Goal: Find specific page/section: Find specific page/section

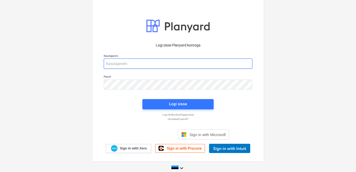
click at [149, 63] on input "email" at bounding box center [178, 63] width 149 height 10
type input "d"
type input "[EMAIL_ADDRESS][DOMAIN_NAME]"
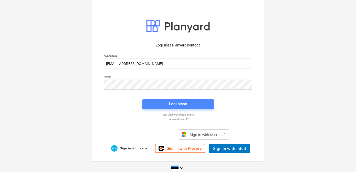
click at [167, 102] on span "Logi sisse" at bounding box center [178, 103] width 59 height 7
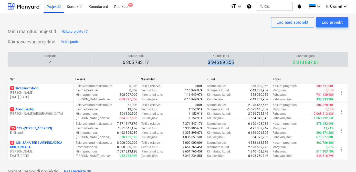
drag, startPoint x: 208, startPoint y: 62, endPoint x: 243, endPoint y: 62, distance: 35.4
click at [243, 62] on div "Kulude jääk 3 946 895,55" at bounding box center [220, 60] width 81 height 14
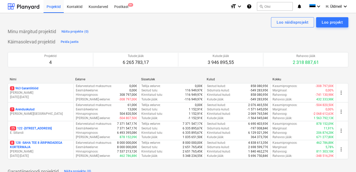
click at [237, 30] on div "Minu märgitud projektid Näita projekte (0)" at bounding box center [178, 31] width 341 height 8
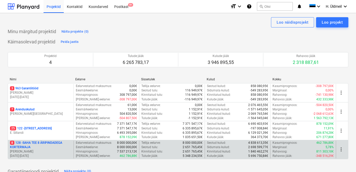
click at [31, 142] on p "8 128 - SAHA TEE 8 ÄRIPINDADEGA KORTERMAJA" at bounding box center [40, 144] width 61 height 9
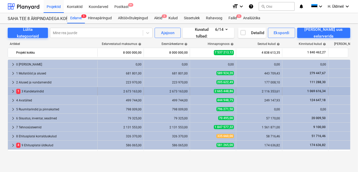
click at [12, 91] on span "keyboard_arrow_right" at bounding box center [13, 91] width 6 height 6
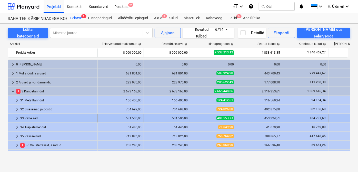
click at [15, 118] on span "keyboard_arrow_right" at bounding box center [17, 118] width 6 height 6
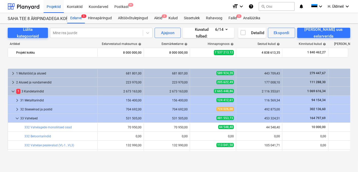
scroll to position [46, 0]
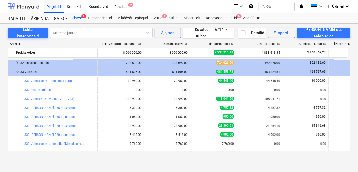
click at [25, 6] on div at bounding box center [24, 6] width 32 height 13
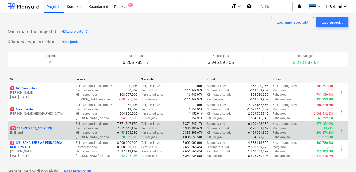
click at [35, 130] on p "E. Sillandi" at bounding box center [40, 132] width 61 height 4
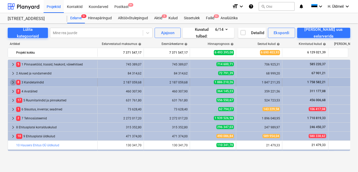
click at [12, 83] on span "keyboard_arrow_right" at bounding box center [13, 82] width 6 height 6
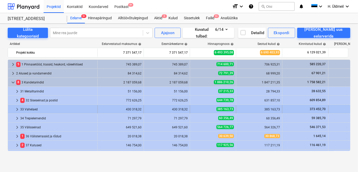
click at [16, 110] on span "keyboard_arrow_right" at bounding box center [17, 109] width 6 height 6
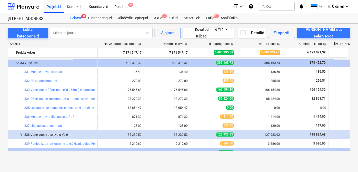
scroll to position [93, 0]
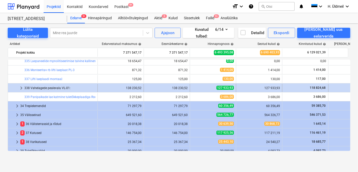
click at [19, 88] on span "keyboard_arrow_right" at bounding box center [21, 88] width 6 height 6
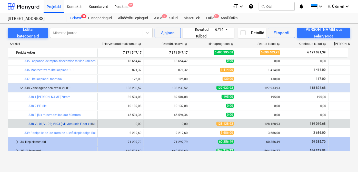
click at [61, 123] on link "338 VL-01;VL-02; VL03 ( vill Acoustic Floor x 2 kiht; [PERSON_NAME] 0,12mm x 1 …" at bounding box center [147, 124] width 238 height 4
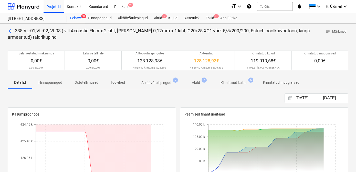
click at [150, 84] on p "Alltöövõtulepingud" at bounding box center [156, 82] width 30 height 5
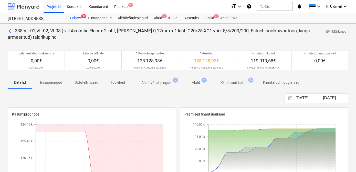
click at [13, 5] on div at bounding box center [24, 6] width 32 height 13
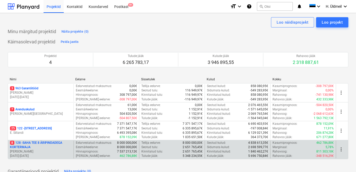
click at [27, 143] on p "8 128 - SAHA TEE 8 ÄRIPINDADEGA KORTERMAJA" at bounding box center [40, 144] width 61 height 9
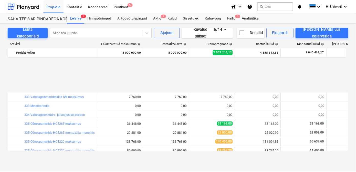
scroll to position [140, 0]
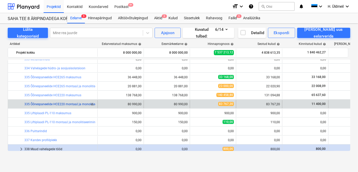
click at [60, 103] on link "335 Õõnespaneelide HCE220 montaaž ja monolitiseerimine" at bounding box center [65, 104] width 82 height 4
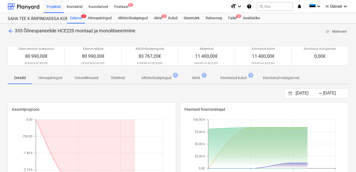
click at [152, 78] on p "Alltöövõtulepingud" at bounding box center [156, 77] width 30 height 5
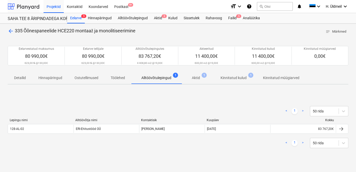
click at [23, 6] on div at bounding box center [24, 6] width 32 height 13
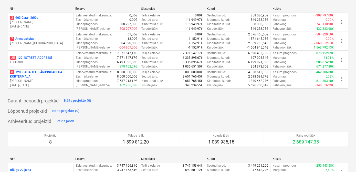
scroll to position [46, 0]
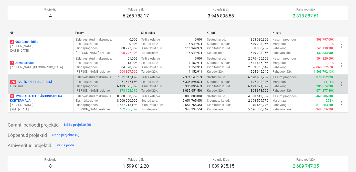
click at [39, 81] on p "25 122 - [STREET_ADDRESS]" at bounding box center [31, 82] width 42 height 4
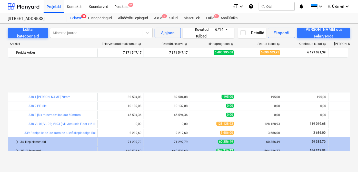
scroll to position [140, 0]
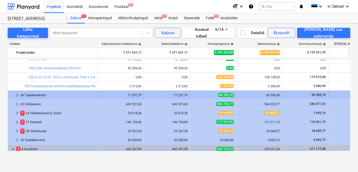
click at [15, 95] on span "keyboard_arrow_right" at bounding box center [17, 95] width 6 height 6
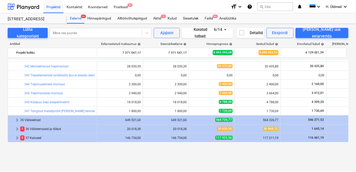
scroll to position [163, 0]
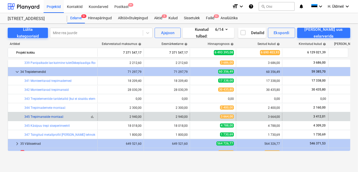
click at [42, 116] on link "345 Trepimarsside montaaž" at bounding box center [43, 117] width 39 height 4
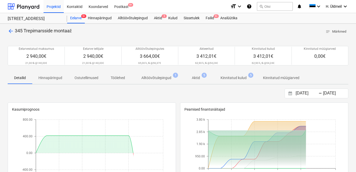
click at [163, 77] on p "Alltöövõtulepingud" at bounding box center [156, 77] width 30 height 5
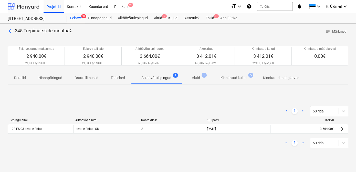
click at [19, 3] on div at bounding box center [24, 6] width 32 height 13
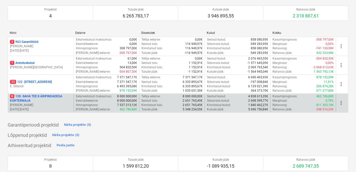
scroll to position [46, 0]
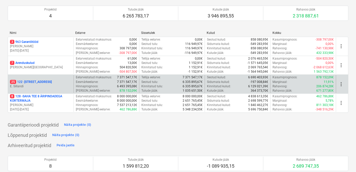
click at [34, 81] on p "25 122 - [STREET_ADDRESS]" at bounding box center [31, 82] width 42 height 4
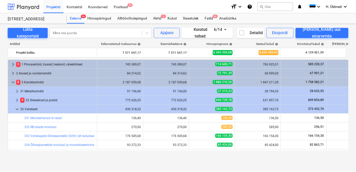
scroll to position [163, 0]
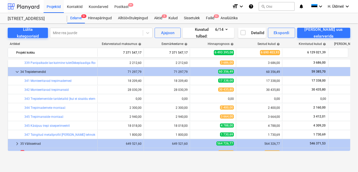
click at [17, 4] on div at bounding box center [24, 6] width 32 height 13
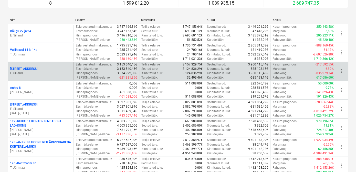
scroll to position [210, 0]
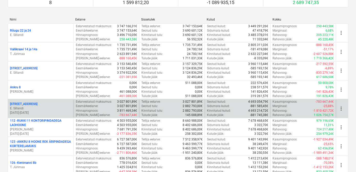
click at [17, 100] on div "Pirita tee 26d E. Sillandi [DATE] - [DATE]" at bounding box center [41, 108] width 66 height 18
click at [16, 102] on p "[STREET_ADDRESS]" at bounding box center [23, 104] width 27 height 4
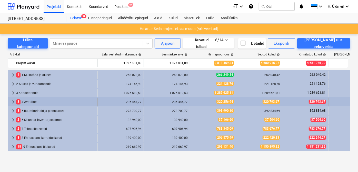
click at [12, 104] on span "keyboard_arrow_right" at bounding box center [13, 102] width 6 height 6
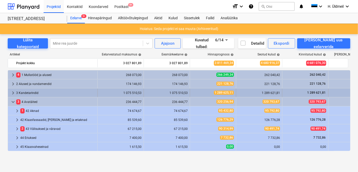
click at [11, 93] on span "keyboard_arrow_right" at bounding box center [13, 93] width 6 height 6
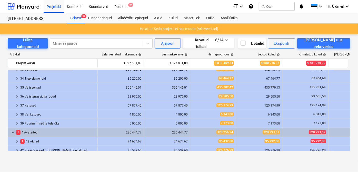
scroll to position [18, 0]
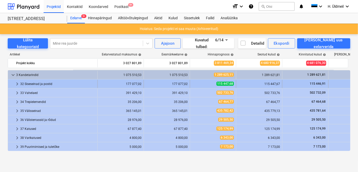
click at [16, 84] on span "keyboard_arrow_right" at bounding box center [17, 84] width 6 height 6
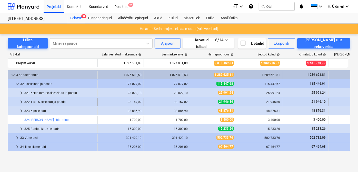
click at [21, 102] on span "keyboard_arrow_right" at bounding box center [21, 102] width 6 height 6
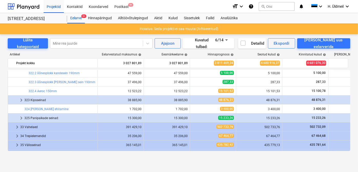
scroll to position [111, 0]
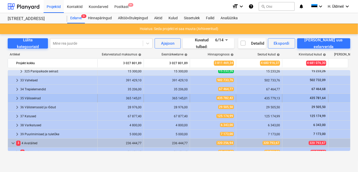
click at [18, 98] on span "keyboard_arrow_right" at bounding box center [17, 98] width 6 height 6
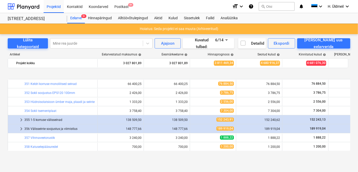
scroll to position [158, 0]
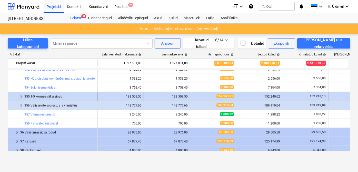
click at [22, 97] on span "keyboard_arrow_right" at bounding box center [21, 96] width 6 height 6
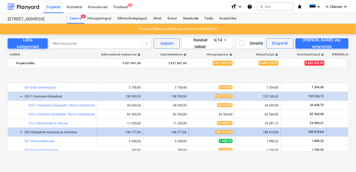
scroll to position [181, 0]
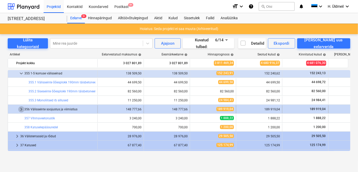
click at [22, 108] on span "keyboard_arrow_right" at bounding box center [21, 109] width 6 height 6
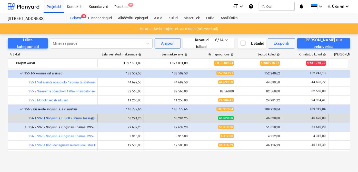
click at [74, 117] on link "356.1 VS-01 Soojustus EPS60 250mm, fassaadiviimistlus õhekrohv" at bounding box center [75, 118] width 94 height 4
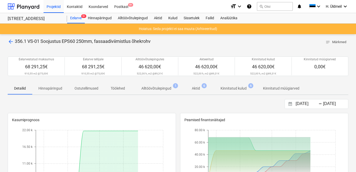
click at [151, 88] on p "Alltöövõtulepingud" at bounding box center [156, 88] width 30 height 5
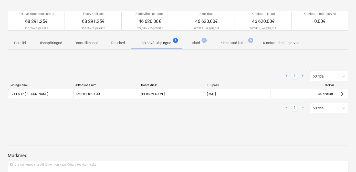
scroll to position [46, 0]
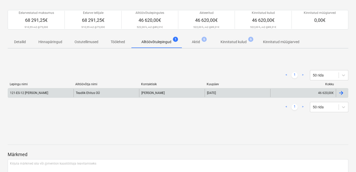
click at [89, 94] on div "Teadlik Ehitus OÜ" at bounding box center [107, 93] width 66 height 8
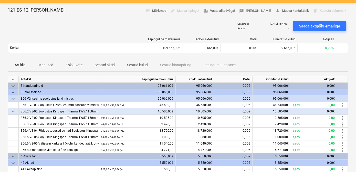
scroll to position [46, 0]
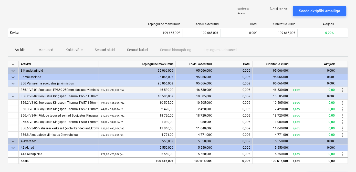
click at [92, 88] on div "356.1 VS-01 Soojustus EPS60 250mm, fassaadiviimistlus õhekrohv" at bounding box center [59, 90] width 76 height 6
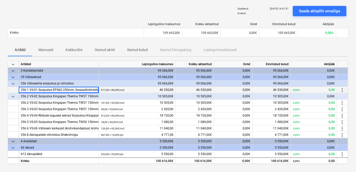
click at [117, 90] on small "517,00 × 90,00€ / m2" at bounding box center [113, 89] width 24 height 3
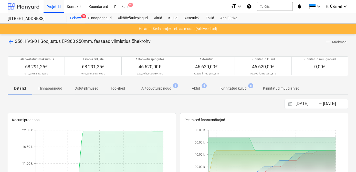
click at [26, 6] on div at bounding box center [24, 6] width 32 height 13
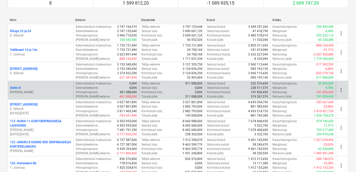
scroll to position [210, 0]
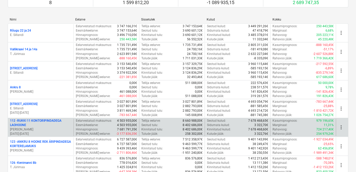
click at [43, 120] on p "112 - RUKKI 11 KONTORIPINDADEGA LAOHOONE" at bounding box center [40, 122] width 61 height 9
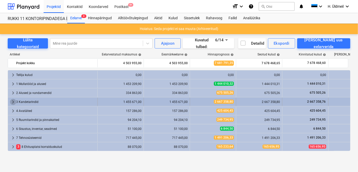
click at [13, 102] on span "keyboard_arrow_right" at bounding box center [13, 102] width 6 height 6
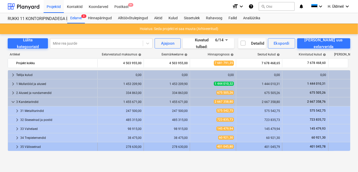
click at [16, 147] on span "keyboard_arrow_right" at bounding box center [17, 146] width 6 height 6
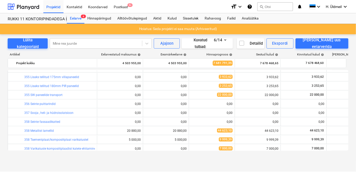
scroll to position [116, 0]
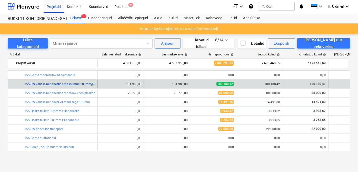
click at [77, 84] on link "355 SW välisseinapaneelide maksumus 180mm, PIR" at bounding box center [60, 84] width 73 height 4
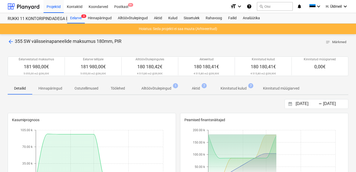
click at [144, 88] on p "Alltöövõtulepingud" at bounding box center [156, 88] width 30 height 5
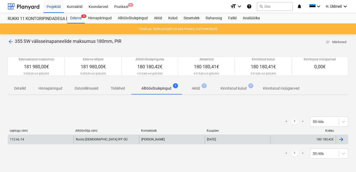
click at [86, 141] on div "Rootsi [DEMOGRAPHIC_DATA] IFP OÜ" at bounding box center [107, 139] width 66 height 8
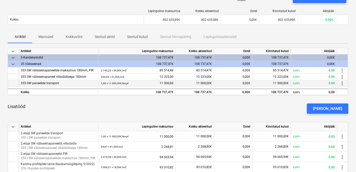
scroll to position [70, 0]
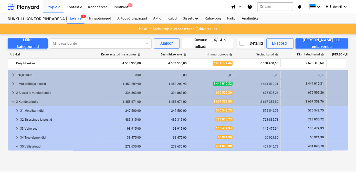
scroll to position [116, 0]
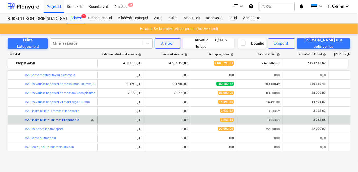
click at [59, 120] on link "355 Lisaks tellitud 180mm PIR paneelid" at bounding box center [51, 120] width 55 height 4
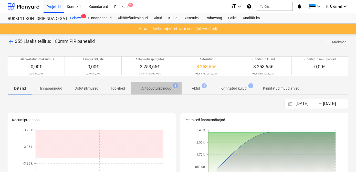
click at [160, 88] on p "Alltöövõtulepingud" at bounding box center [156, 88] width 30 height 5
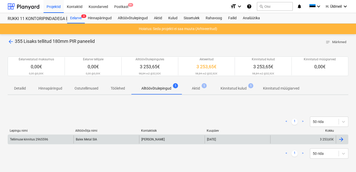
click at [113, 137] on div "Balex Metal SIA" at bounding box center [107, 139] width 66 height 8
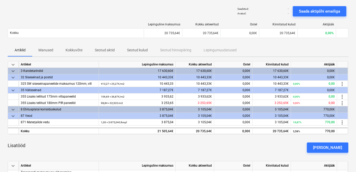
scroll to position [46, 0]
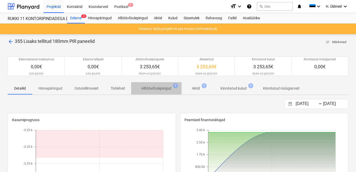
click at [147, 89] on p "Alltöövõtulepingud" at bounding box center [156, 88] width 30 height 5
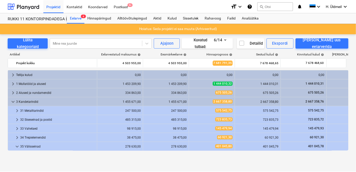
scroll to position [116, 0]
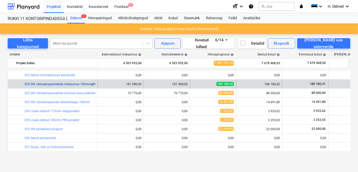
click at [63, 84] on link "355 SW välisseinapaneelide maksumus 180mm, PIR" at bounding box center [60, 84] width 73 height 4
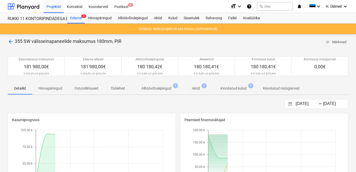
click at [154, 88] on p "Alltöövõtulepingud" at bounding box center [156, 88] width 30 height 5
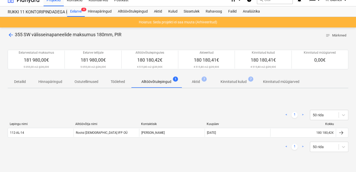
scroll to position [23, 0]
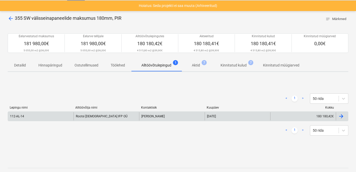
click at [91, 116] on div "Rootsi [DEMOGRAPHIC_DATA] IFP OÜ" at bounding box center [107, 116] width 66 height 8
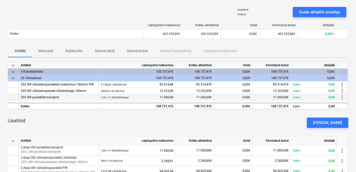
scroll to position [46, 0]
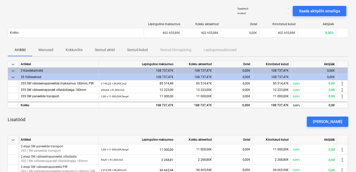
scroll to position [23, 0]
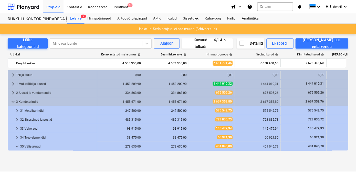
scroll to position [116, 0]
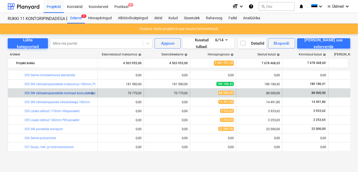
click at [80, 93] on link "355 SW välisseinapaneelide montaaž koos plekitöödega" at bounding box center [63, 93] width 78 height 4
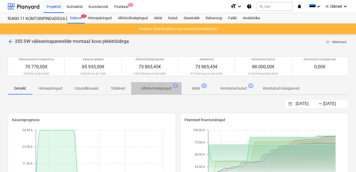
click at [155, 89] on p "Alltöövõtulepingud" at bounding box center [156, 88] width 30 height 5
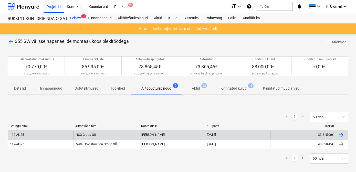
click at [81, 134] on div "NSG Group OÜ" at bounding box center [107, 134] width 66 height 8
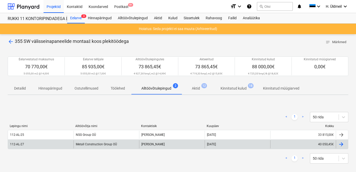
click at [82, 145] on div "Metall Construction Group OÜ" at bounding box center [107, 144] width 66 height 8
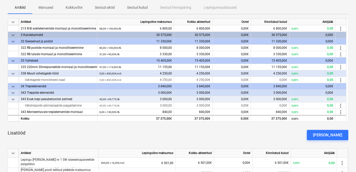
scroll to position [93, 0]
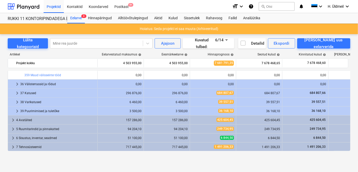
scroll to position [246, 0]
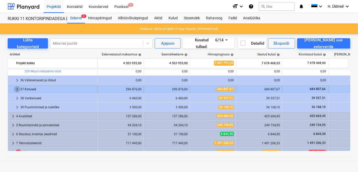
click at [16, 90] on span "keyboard_arrow_right" at bounding box center [17, 89] width 6 height 6
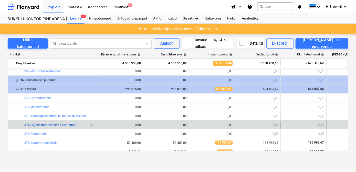
scroll to position [269, 0]
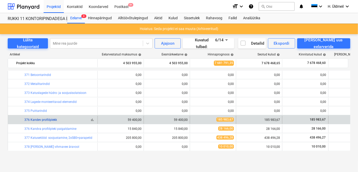
click at [35, 119] on link "376 Kandev profiilplekk" at bounding box center [40, 120] width 33 height 4
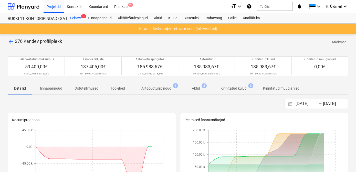
click at [162, 89] on p "Alltöövõtulepingud" at bounding box center [156, 88] width 30 height 5
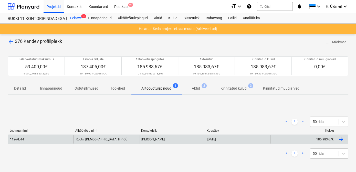
click at [83, 141] on div "Rootsi [DEMOGRAPHIC_DATA] IFP OÜ" at bounding box center [107, 139] width 66 height 8
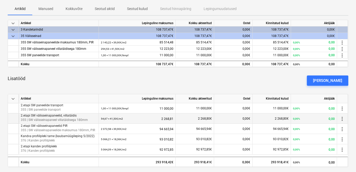
scroll to position [116, 0]
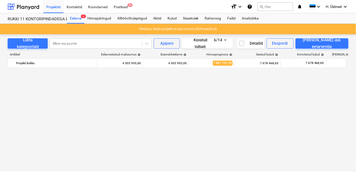
scroll to position [269, 0]
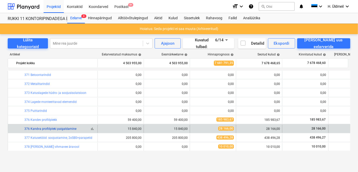
click at [61, 128] on link "376 Kandva profiilpleki paigaldamine" at bounding box center [50, 129] width 52 height 4
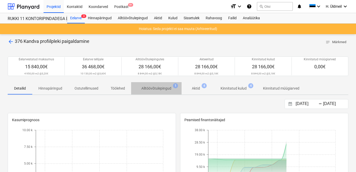
click at [152, 87] on p "Alltöövõtulepingud" at bounding box center [156, 88] width 30 height 5
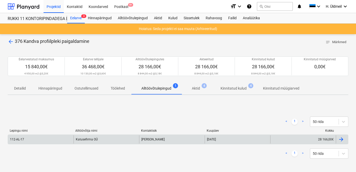
click at [79, 140] on div "Katusefirma OÜ" at bounding box center [107, 139] width 66 height 8
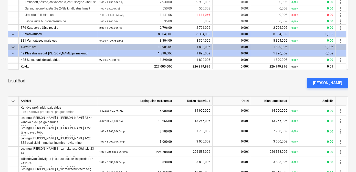
scroll to position [163, 0]
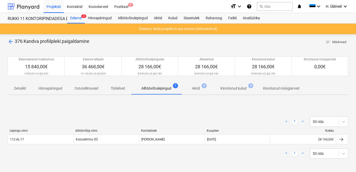
click at [14, 3] on div at bounding box center [24, 6] width 32 height 13
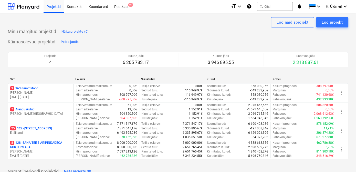
click at [27, 127] on p "25 122 - [STREET_ADDRESS]" at bounding box center [31, 128] width 42 height 4
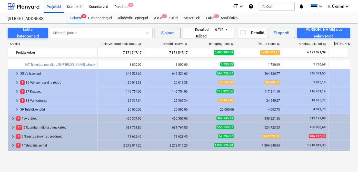
scroll to position [256, 0]
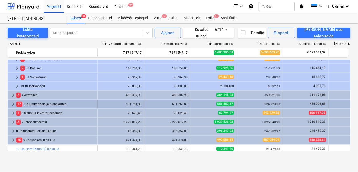
click at [12, 103] on span "keyboard_arrow_right" at bounding box center [13, 104] width 6 height 6
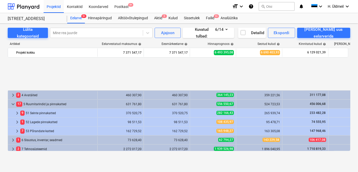
scroll to position [303, 0]
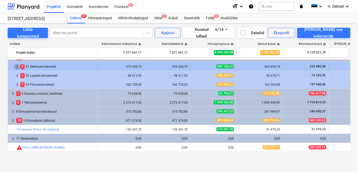
click at [16, 65] on span "keyboard_arrow_right" at bounding box center [17, 67] width 6 height 6
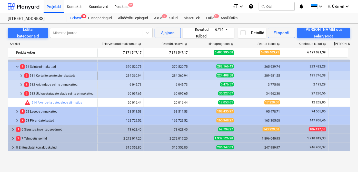
click at [20, 76] on span "keyboard_arrow_right" at bounding box center [21, 75] width 6 height 6
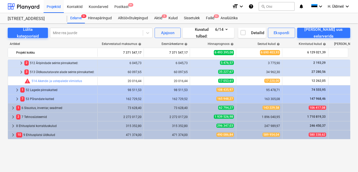
scroll to position [372, 0]
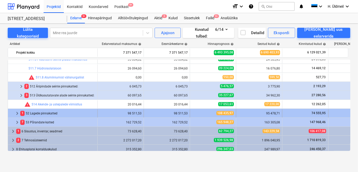
click at [16, 115] on span "keyboard_arrow_right" at bounding box center [17, 113] width 6 height 6
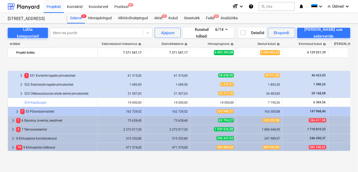
scroll to position [447, 0]
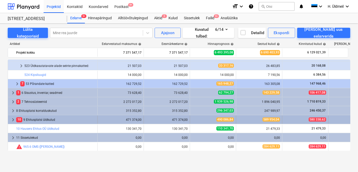
click at [12, 120] on span "keyboard_arrow_right" at bounding box center [13, 120] width 6 height 6
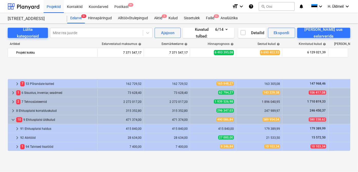
scroll to position [482, 0]
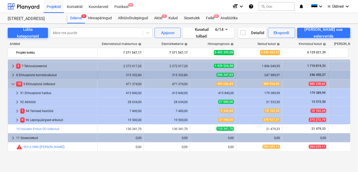
click at [11, 75] on span "keyboard_arrow_right" at bounding box center [13, 75] width 6 height 6
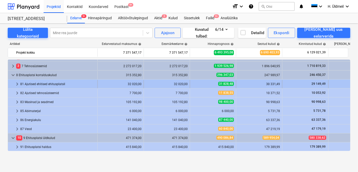
click at [15, 86] on span "keyboard_arrow_right" at bounding box center [17, 84] width 6 height 6
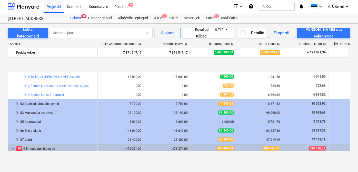
scroll to position [576, 0]
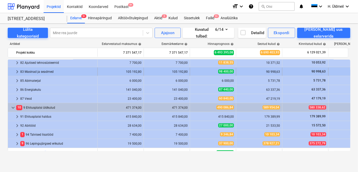
click at [15, 72] on span "keyboard_arrow_right" at bounding box center [17, 71] width 6 height 6
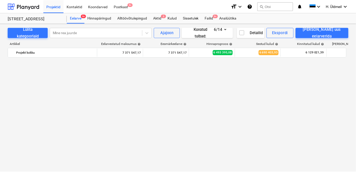
scroll to position [0, 0]
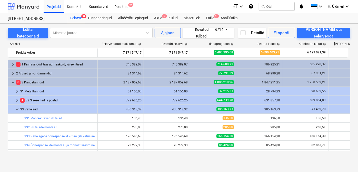
click at [20, 5] on div at bounding box center [24, 6] width 32 height 13
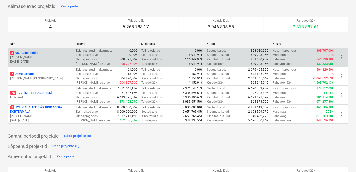
scroll to position [70, 0]
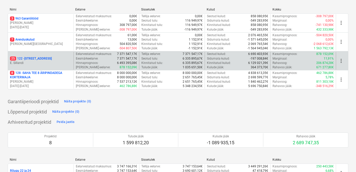
click at [31, 56] on p "25 122 - [STREET_ADDRESS]" at bounding box center [31, 58] width 42 height 4
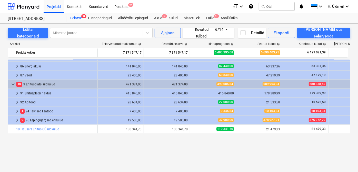
scroll to position [547, 0]
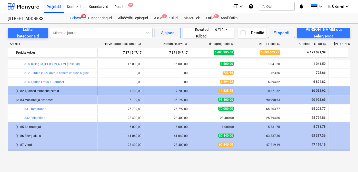
click at [16, 92] on span "keyboard_arrow_right" at bounding box center [17, 91] width 6 height 6
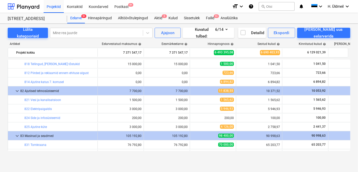
scroll to position [594, 0]
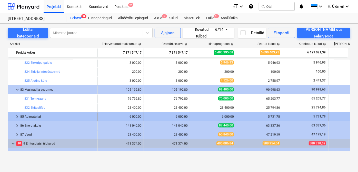
click at [16, 119] on span "keyboard_arrow_right" at bounding box center [17, 116] width 6 height 6
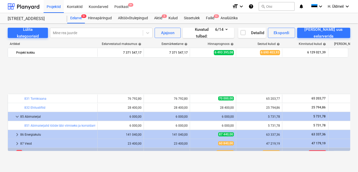
scroll to position [640, 0]
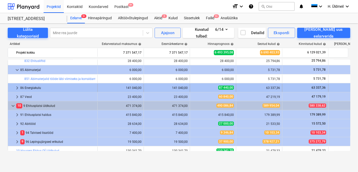
click at [14, 88] on span "keyboard_arrow_right" at bounding box center [17, 88] width 6 height 6
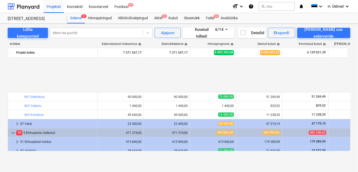
scroll to position [687, 0]
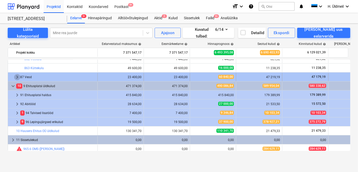
click at [15, 77] on span "keyboard_arrow_right" at bounding box center [17, 77] width 6 height 6
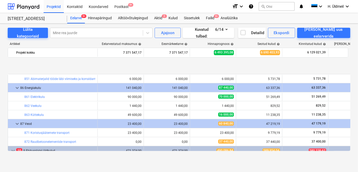
scroll to position [663, 0]
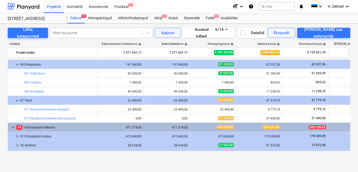
click at [13, 127] on span "keyboard_arrow_down" at bounding box center [13, 127] width 6 height 6
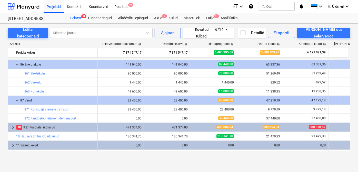
scroll to position [671, 0]
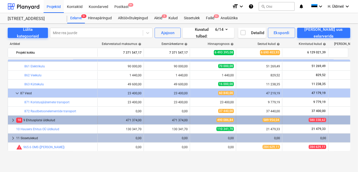
click at [13, 120] on span "keyboard_arrow_right" at bounding box center [13, 120] width 6 height 6
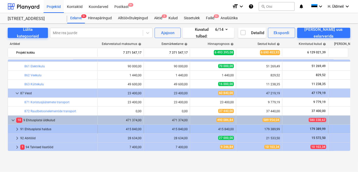
click at [15, 129] on span "keyboard_arrow_right" at bounding box center [17, 129] width 6 height 6
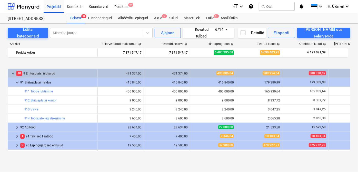
scroll to position [742, 0]
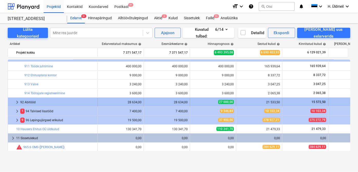
click at [15, 101] on span "keyboard_arrow_right" at bounding box center [17, 102] width 6 height 6
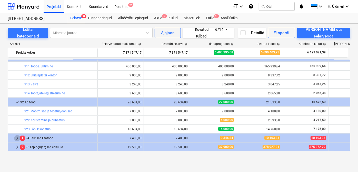
click at [15, 138] on span "keyboard_arrow_right" at bounding box center [17, 138] width 6 height 6
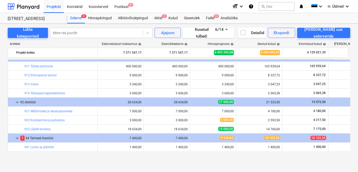
scroll to position [787, 0]
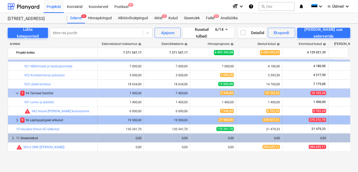
click at [14, 120] on span "keyboard_arrow_right" at bounding box center [17, 120] width 6 height 6
